Goal: Find specific page/section: Find specific page/section

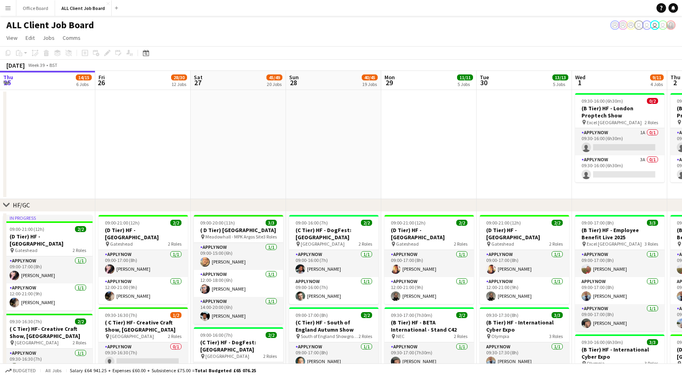
scroll to position [0, 232]
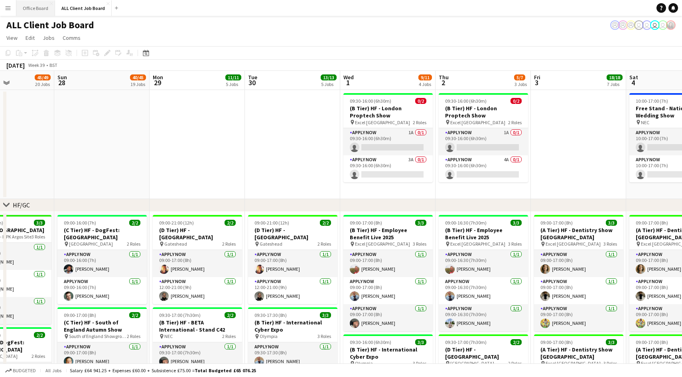
click at [27, 8] on button "Office Board Close" at bounding box center [35, 8] width 39 height 16
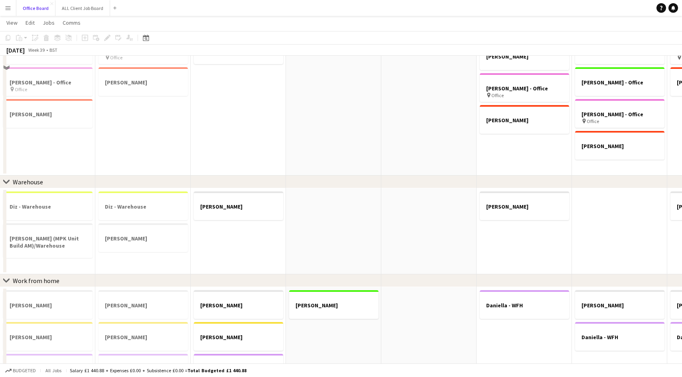
scroll to position [288, 0]
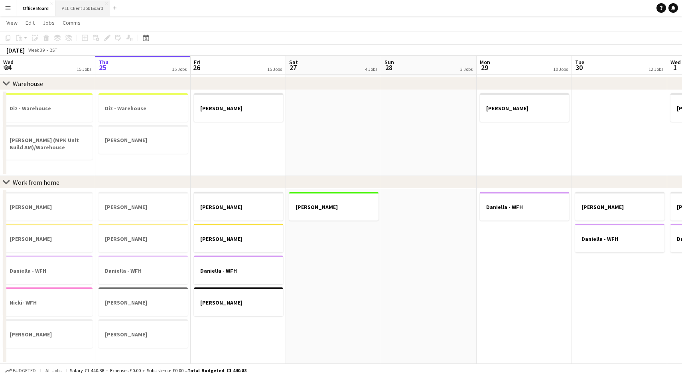
click at [81, 10] on button "ALL Client Job Board Close" at bounding box center [82, 8] width 55 height 16
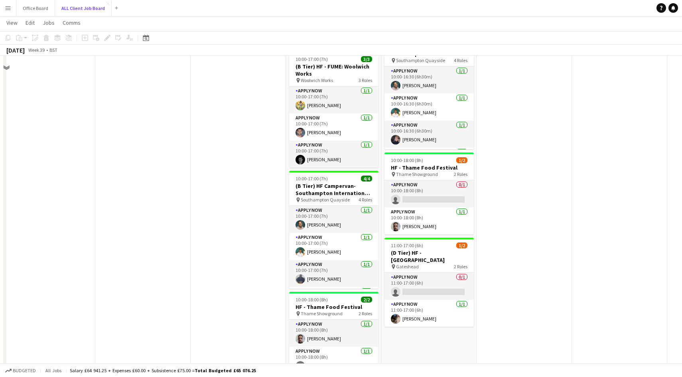
scroll to position [1130, 0]
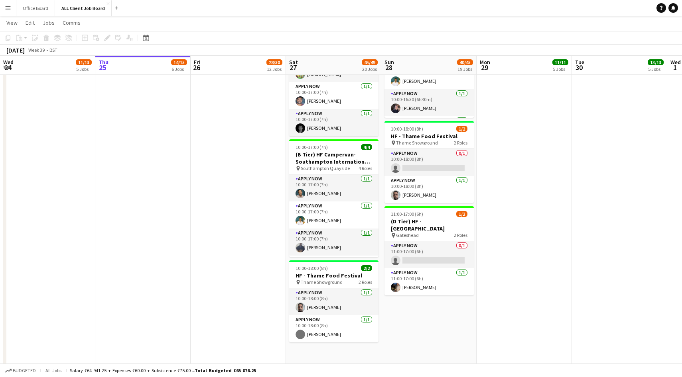
click at [6, 6] on app-icon "Menu" at bounding box center [8, 8] width 6 height 6
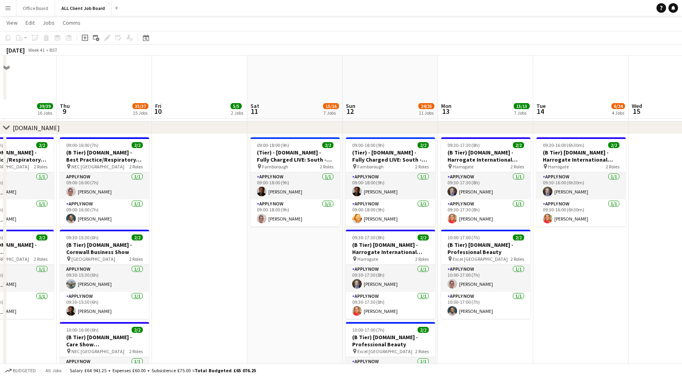
scroll to position [1981, 0]
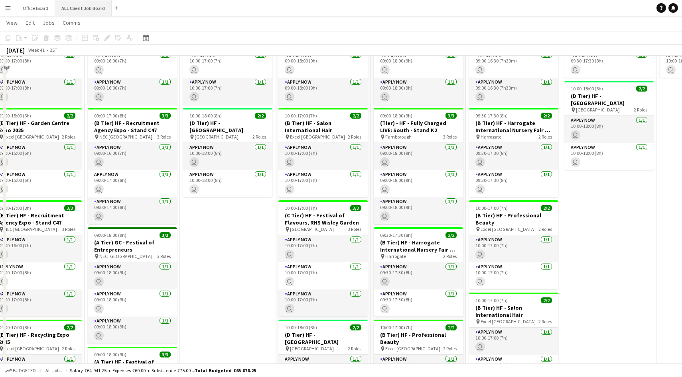
scroll to position [1757, 0]
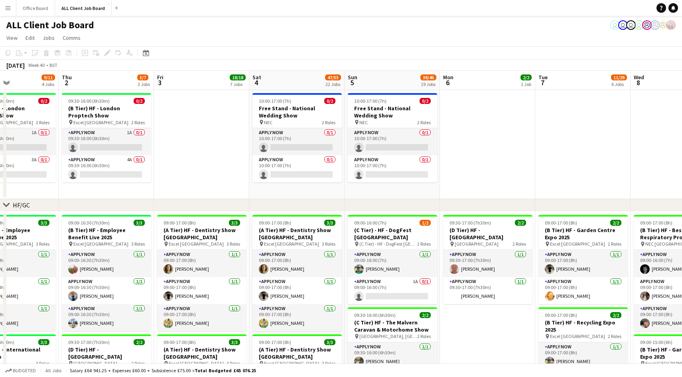
scroll to position [0, 253]
